Goal: Information Seeking & Learning: Understand process/instructions

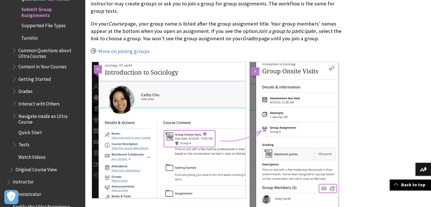
scroll to position [249, 0]
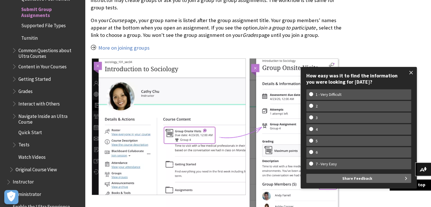
click at [411, 71] on span at bounding box center [411, 73] width 12 height 12
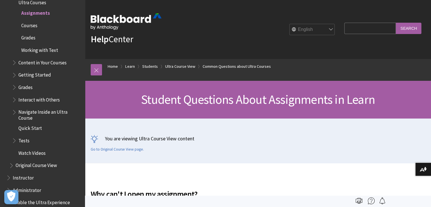
click at [47, 66] on span "Content in Your Courses" at bounding box center [47, 63] width 70 height 10
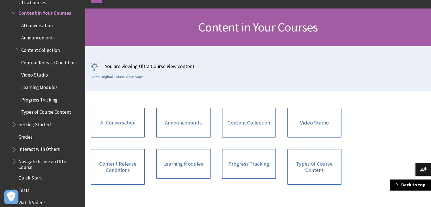
scroll to position [79, 0]
